Goal: Complete application form: Complete application form

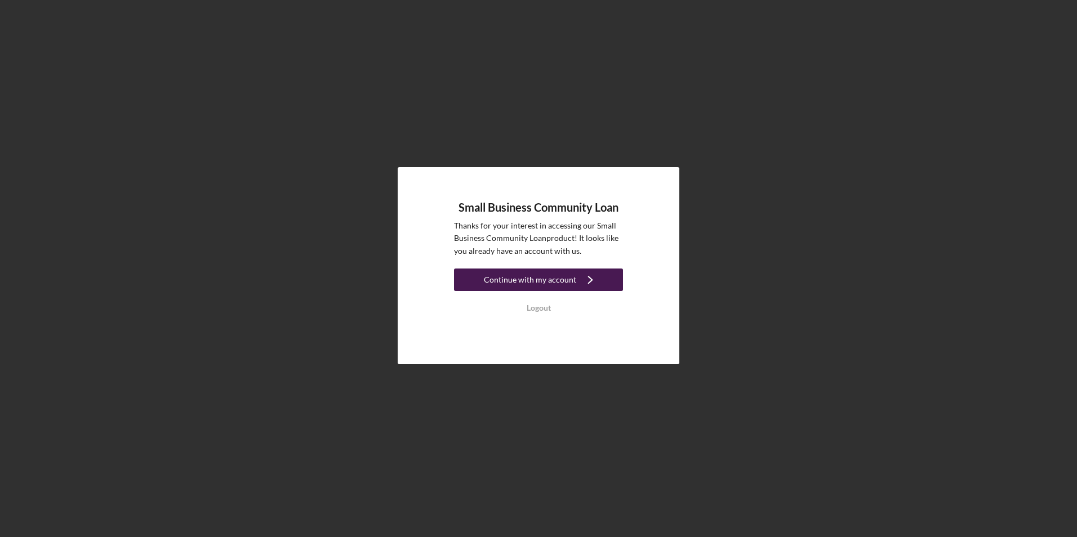
click at [541, 282] on div "Continue with my account" at bounding box center [530, 280] width 92 height 23
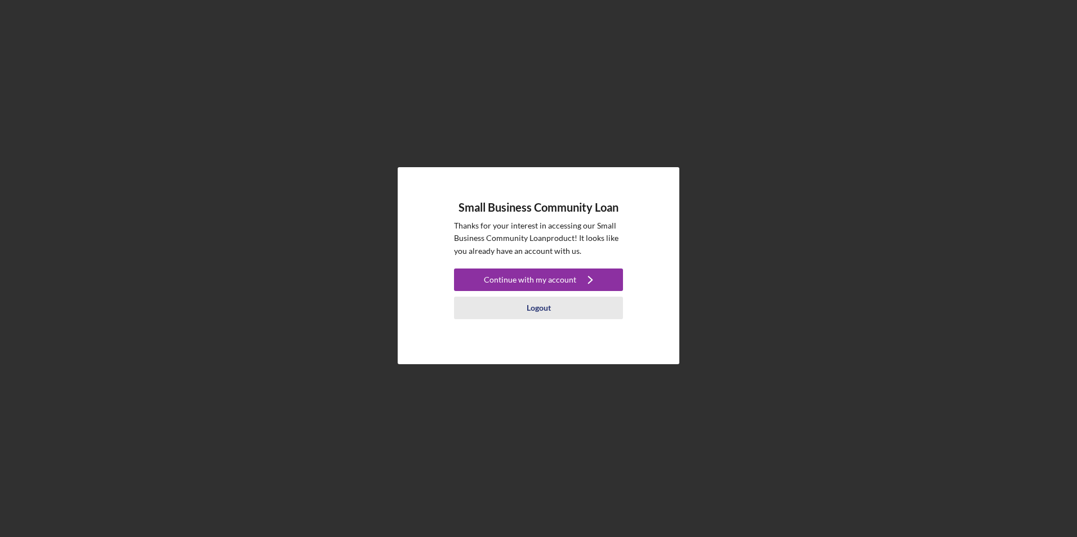
click at [537, 307] on div "Logout" at bounding box center [539, 308] width 24 height 23
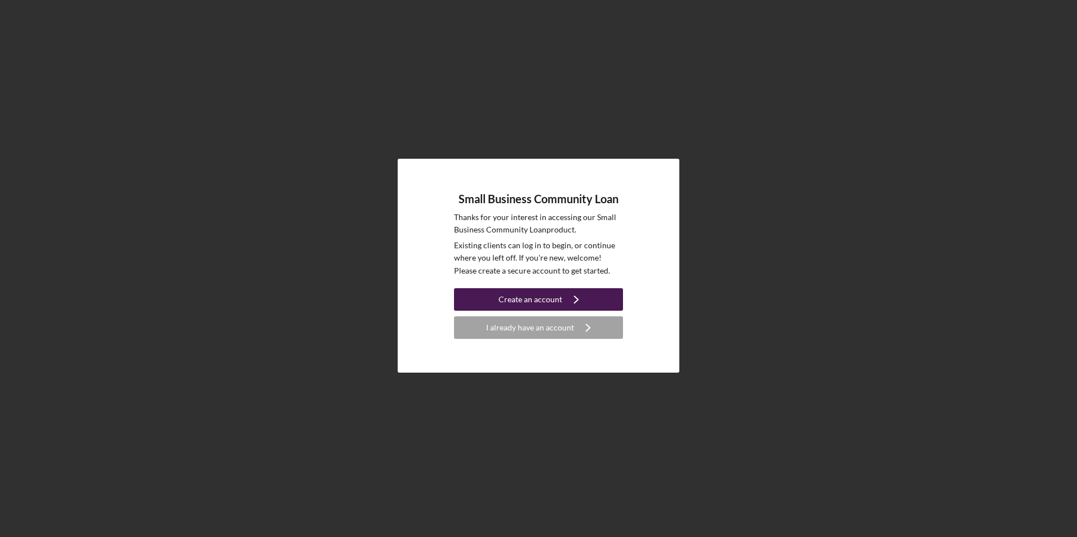
click at [538, 294] on div "Create an account" at bounding box center [531, 299] width 64 height 23
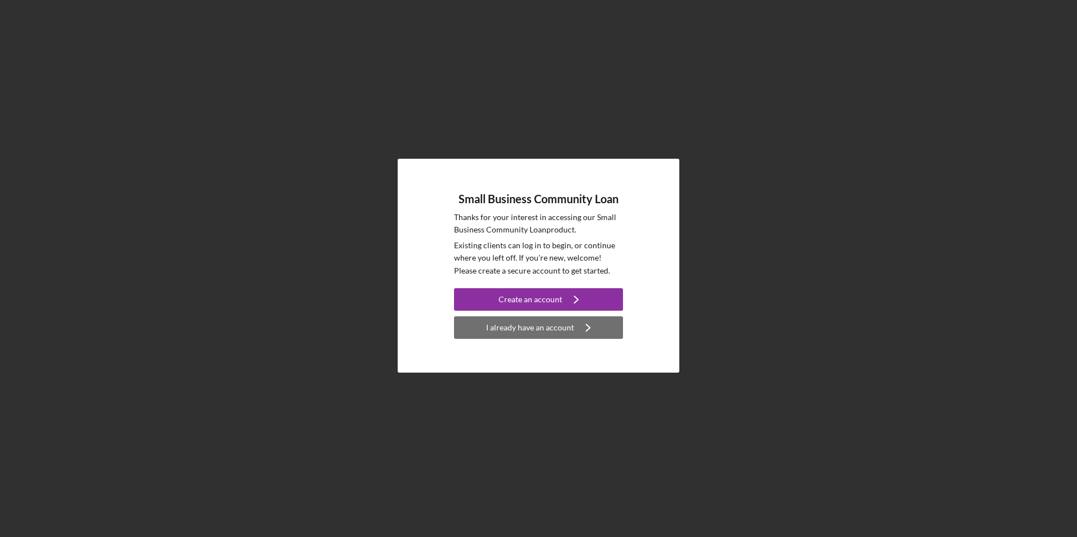
click at [501, 326] on div "I already have an account" at bounding box center [530, 328] width 88 height 23
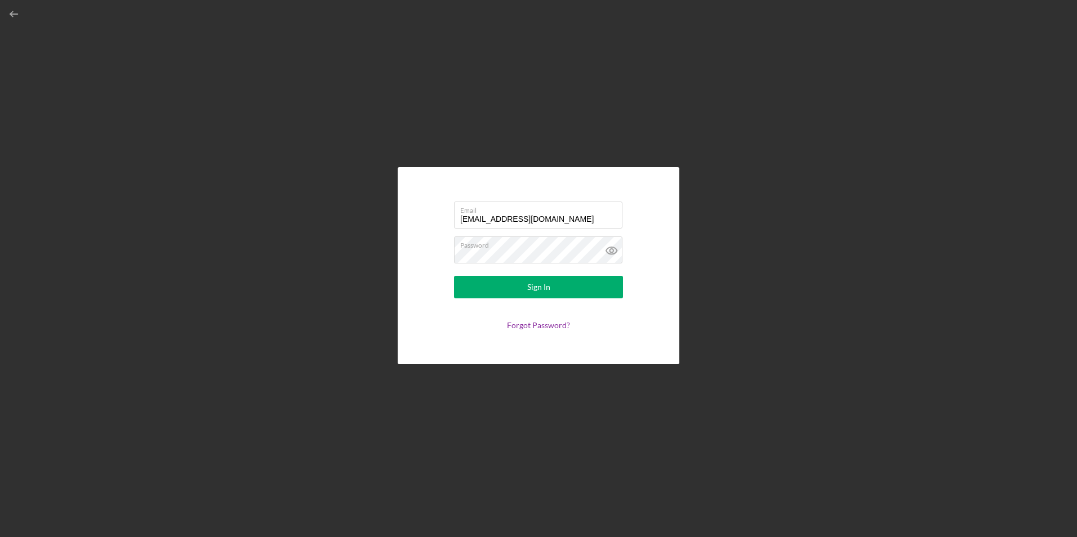
drag, startPoint x: 565, startPoint y: 221, endPoint x: 368, endPoint y: 193, distance: 198.6
click at [368, 193] on div "Email [EMAIL_ADDRESS][DOMAIN_NAME] Password Sign In Forgot Password?" at bounding box center [539, 266] width 1066 height 532
type input "[PERSON_NAME][EMAIL_ADDRESS][DOMAIN_NAME]"
click at [499, 282] on button "Sign In" at bounding box center [538, 287] width 169 height 23
